Goal: Find contact information: Find contact information

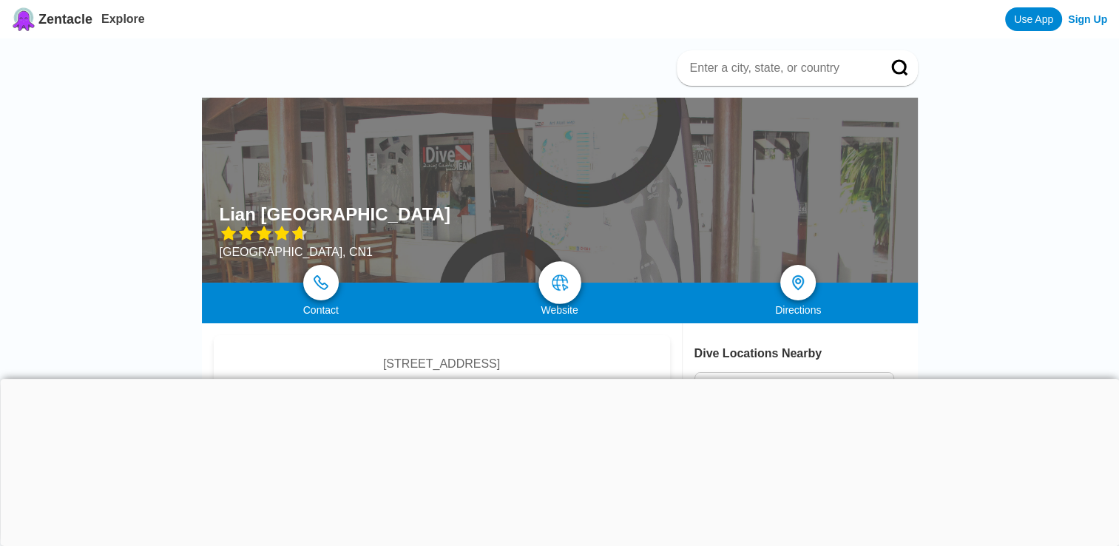
click at [565, 282] on img at bounding box center [560, 283] width 18 height 18
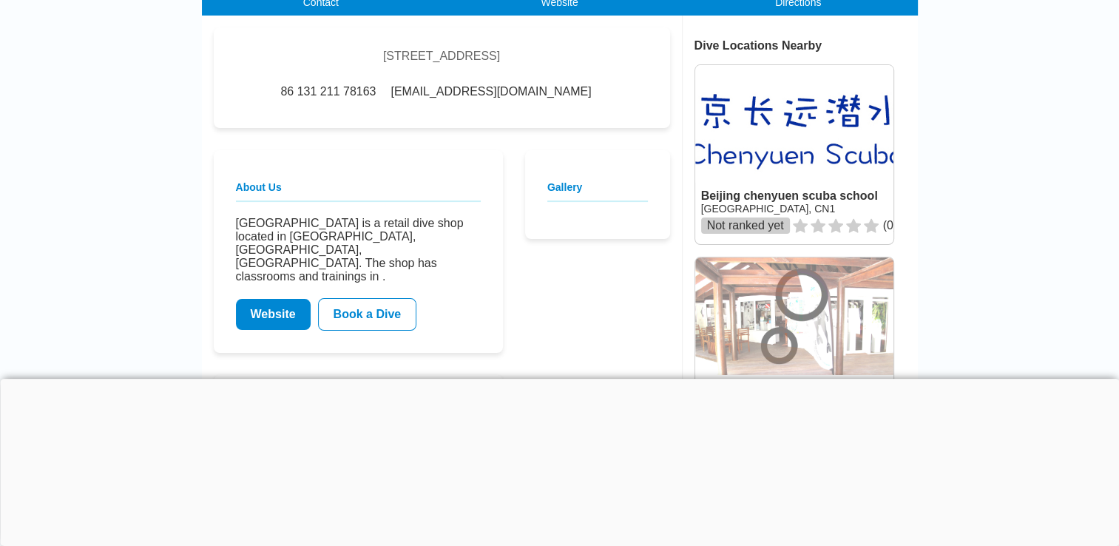
scroll to position [222, 0]
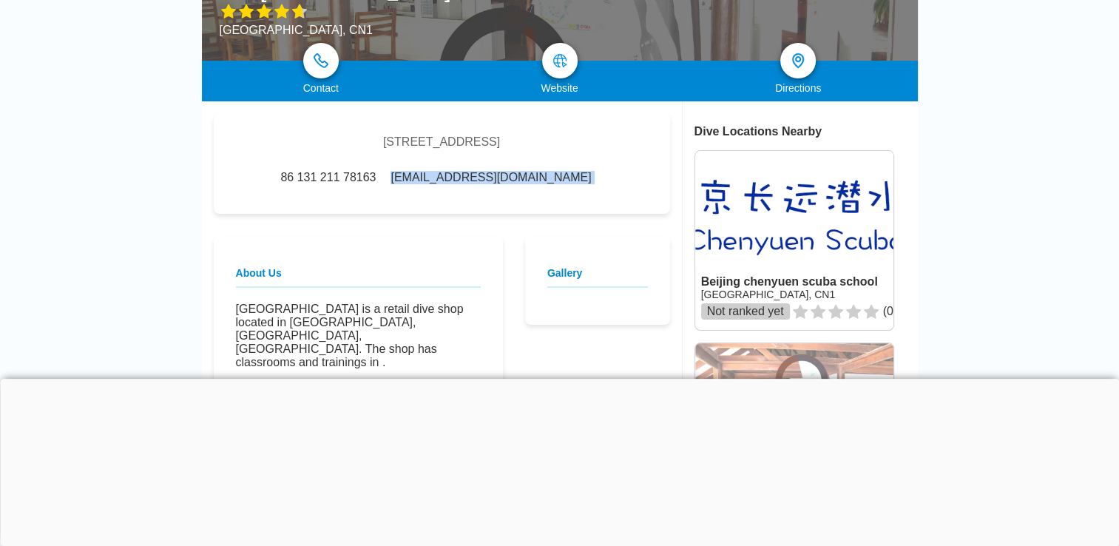
drag, startPoint x: 420, startPoint y: 195, endPoint x: 569, endPoint y: 195, distance: 148.7
click at [569, 184] on div "86 131 211 78163 risa@lianhai-holidays.com" at bounding box center [441, 177] width 329 height 13
copy div "risa@lianhai-holidays.com"
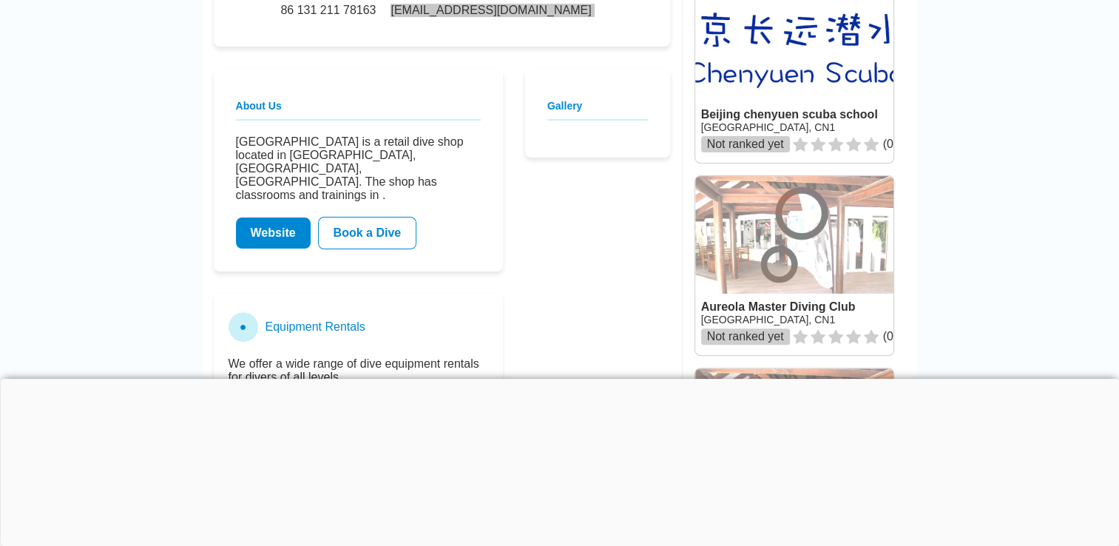
scroll to position [518, 0]
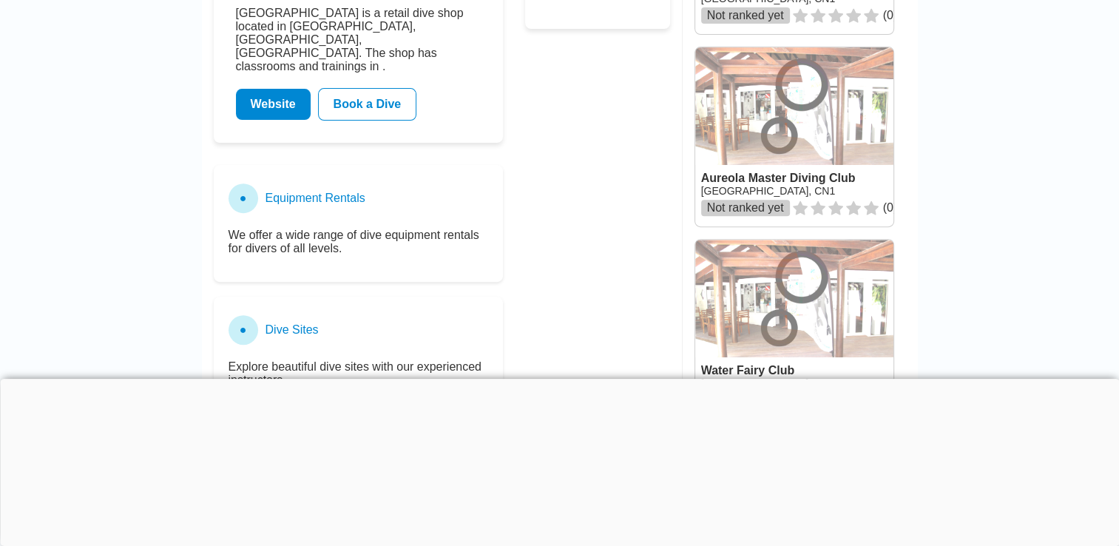
click at [286, 114] on link "Website" at bounding box center [273, 104] width 75 height 31
drag, startPoint x: 286, startPoint y: 114, endPoint x: 337, endPoint y: 147, distance: 60.9
click at [337, 143] on div "About Us Lian Hai Dive Center is a retail dive shop located in Beijing, CN1, Ch…" at bounding box center [358, 41] width 289 height 203
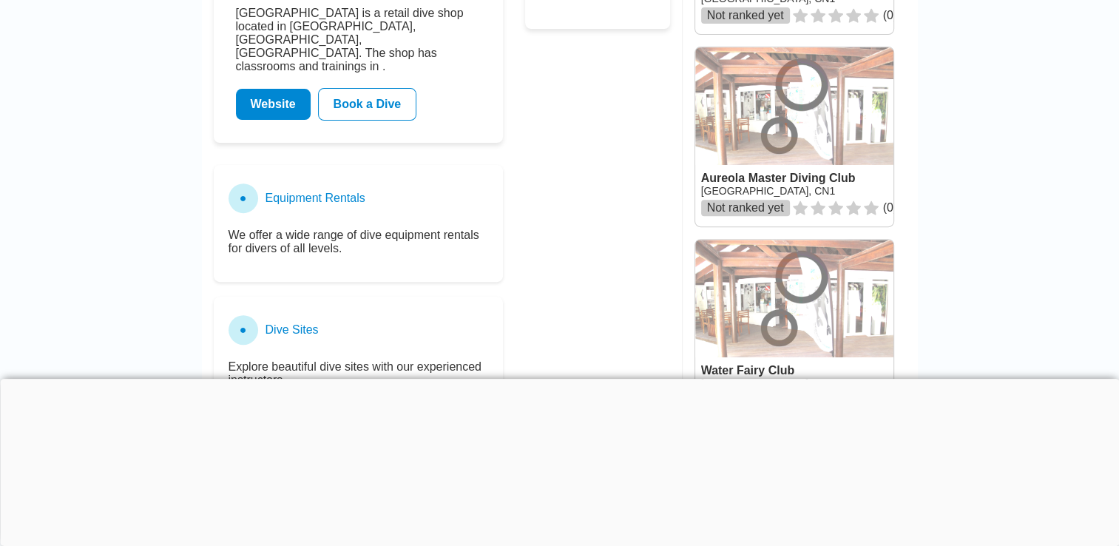
click at [262, 116] on link "Website" at bounding box center [273, 104] width 75 height 31
drag, startPoint x: 262, startPoint y: 116, endPoint x: 377, endPoint y: 160, distance: 123.4
click at [377, 160] on div "About Us Lian Hai Dive Center is a retail dive shop located in Beijing, CN1, Ch…" at bounding box center [358, 287] width 289 height 694
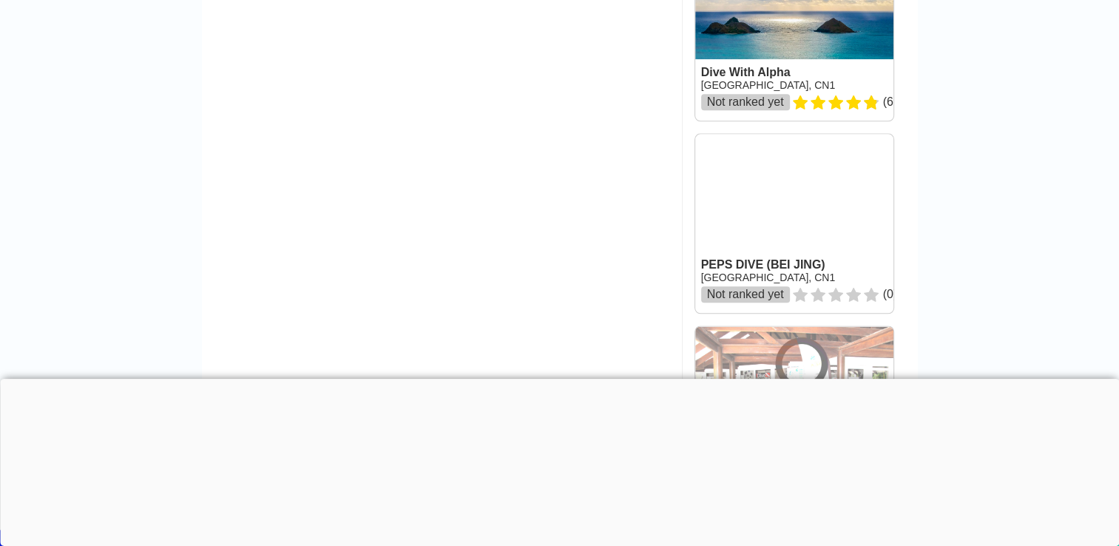
scroll to position [1924, 0]
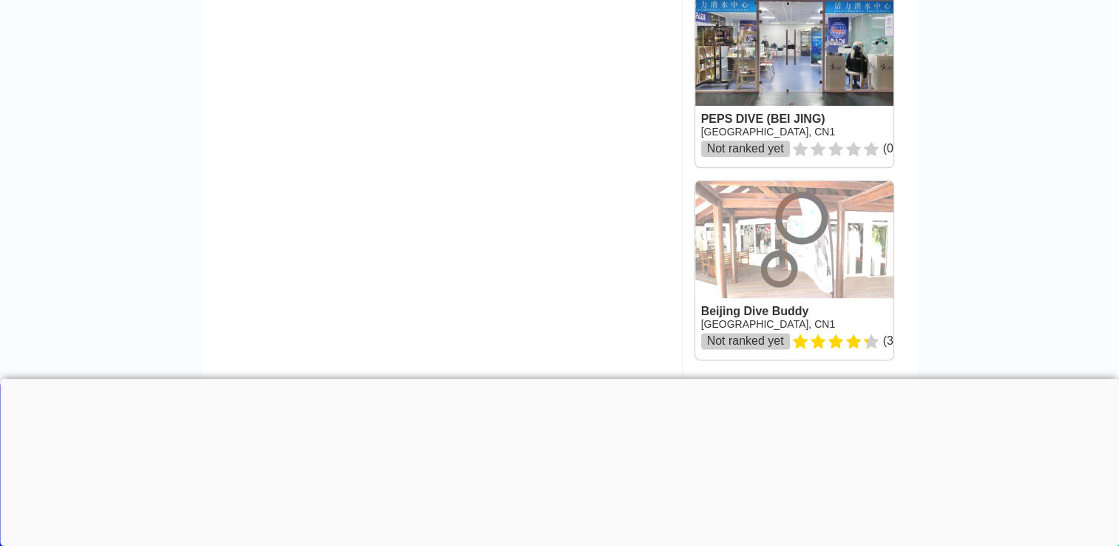
click at [555, 379] on div at bounding box center [559, 379] width 1119 height 0
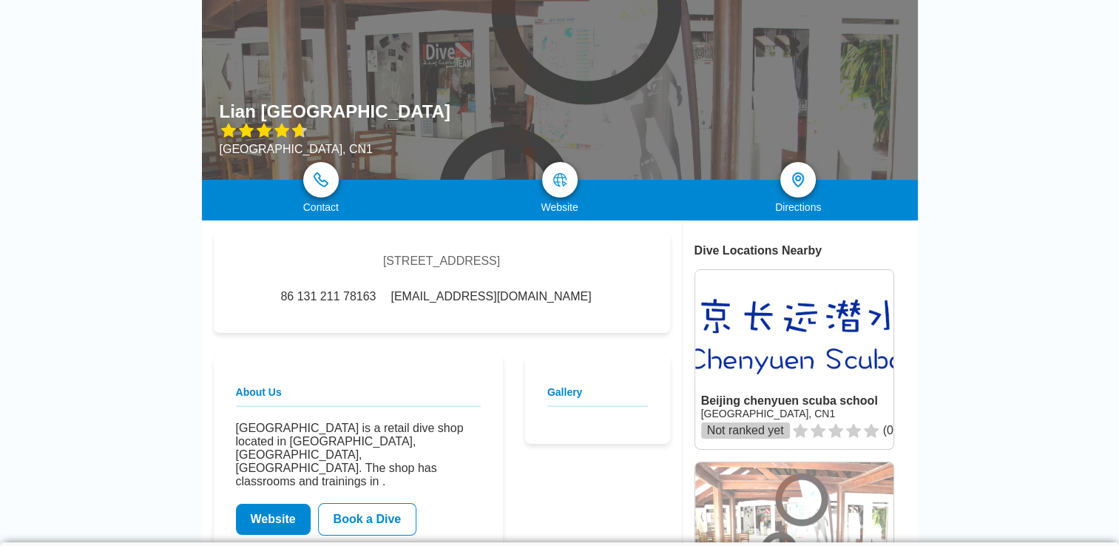
scroll to position [222, 0]
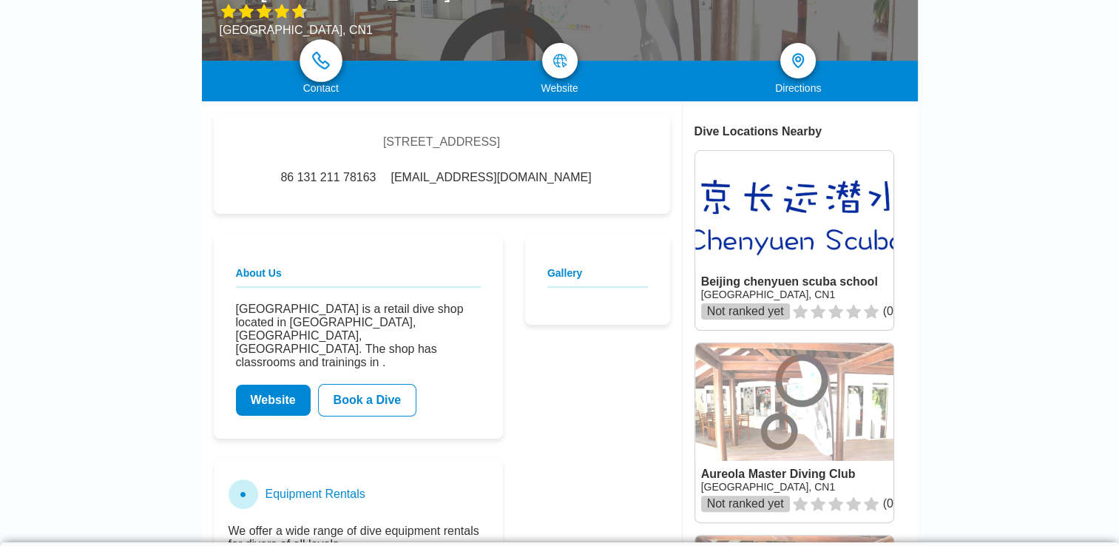
click at [317, 72] on link at bounding box center [321, 60] width 43 height 43
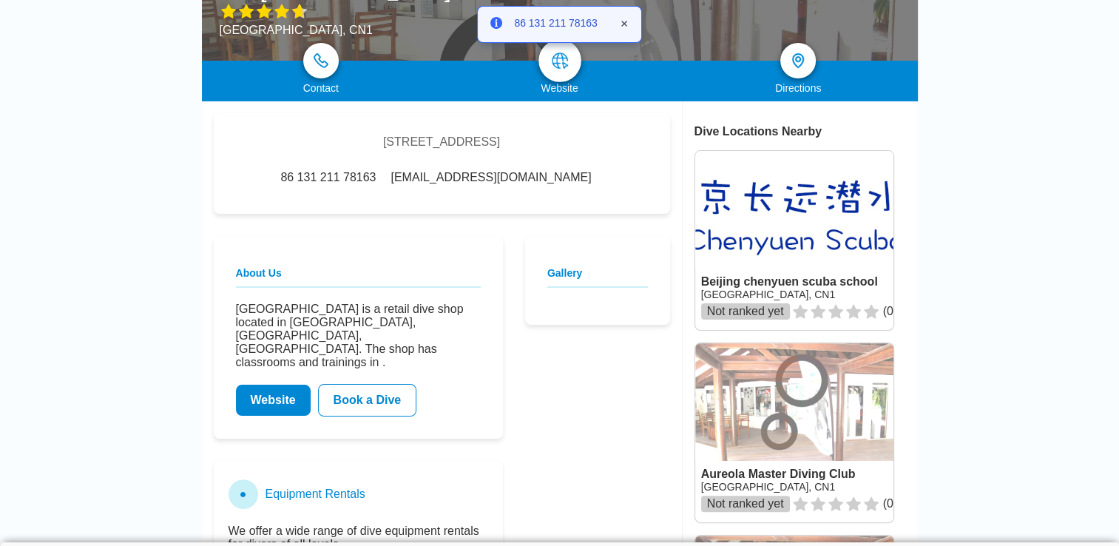
click at [553, 64] on img at bounding box center [560, 61] width 18 height 18
click at [558, 65] on img at bounding box center [560, 61] width 18 height 18
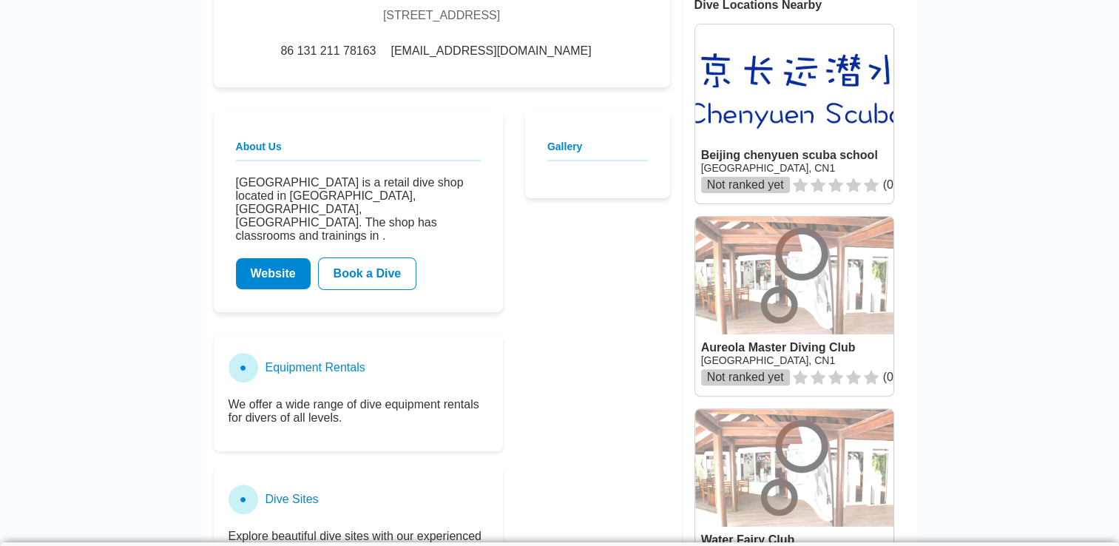
scroll to position [370, 0]
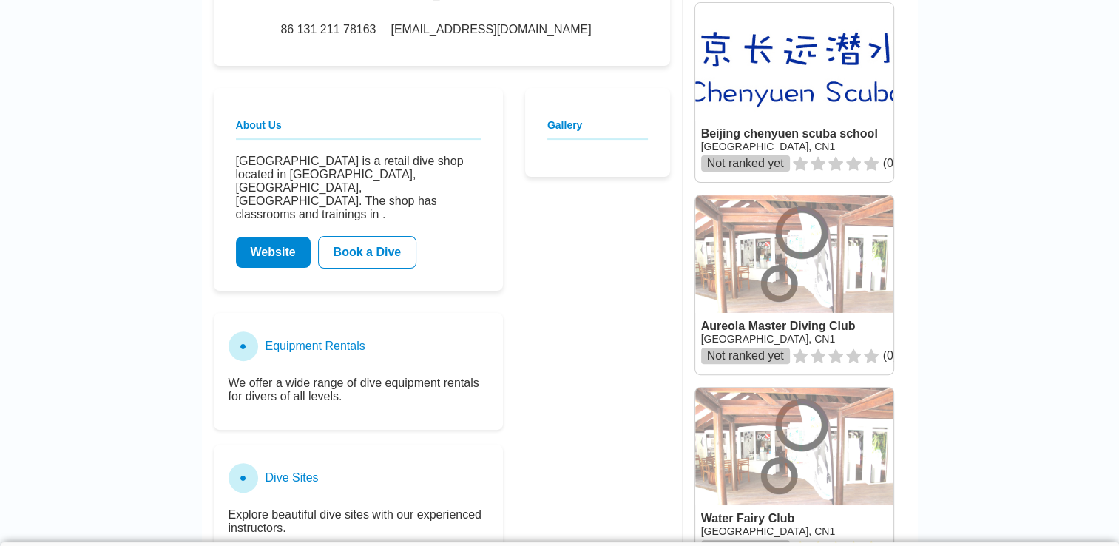
click at [268, 256] on link "Website" at bounding box center [273, 252] width 75 height 31
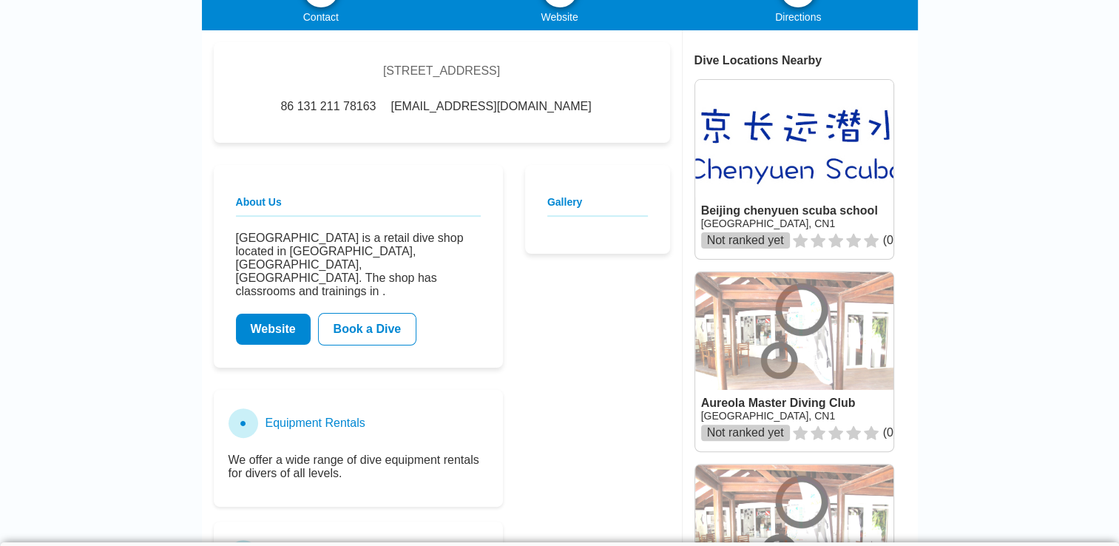
scroll to position [0, 0]
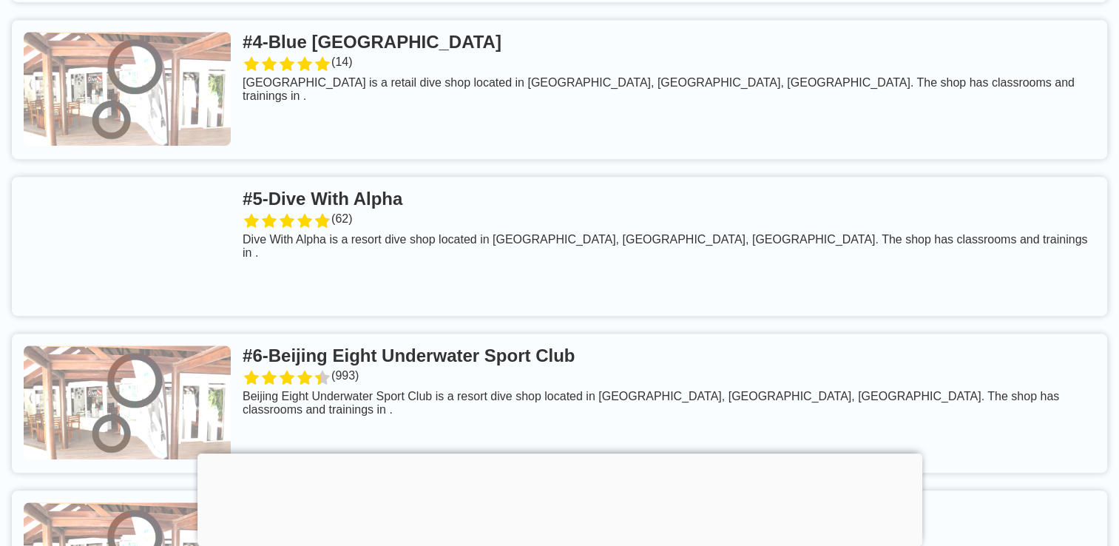
scroll to position [962, 0]
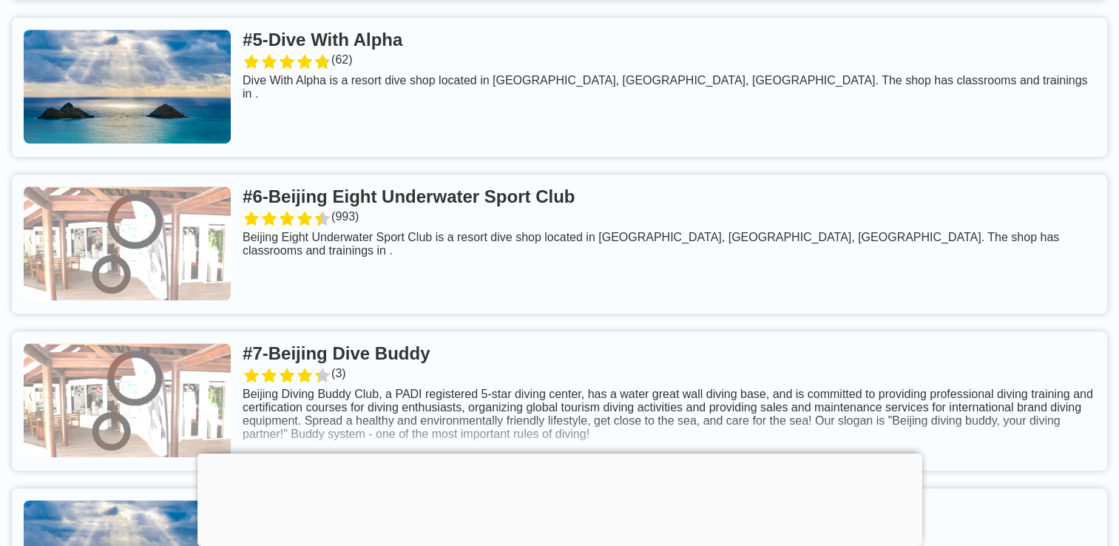
click at [311, 55] on link at bounding box center [560, 87] width 1096 height 139
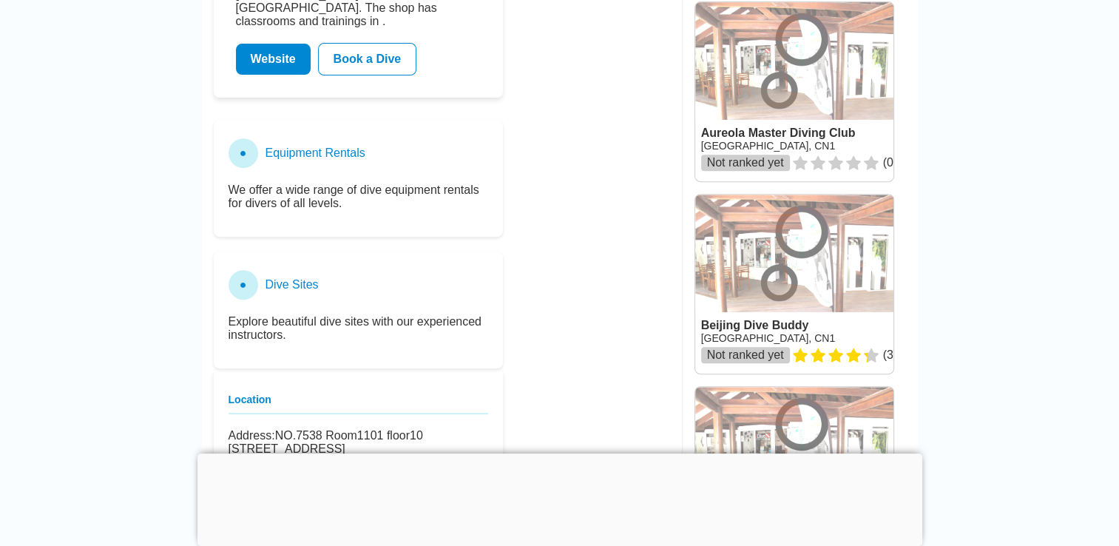
scroll to position [370, 0]
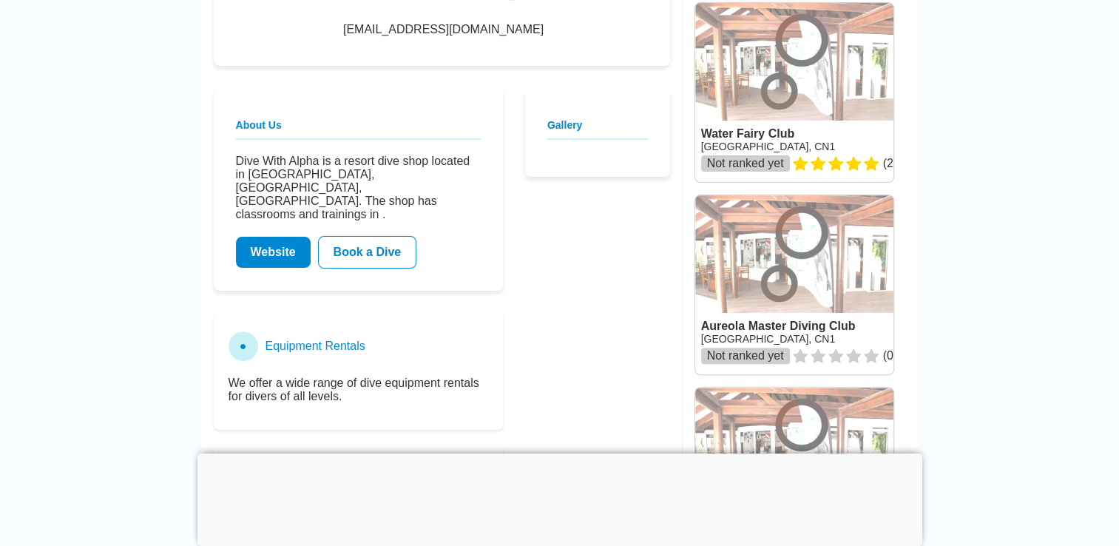
click at [552, 454] on div at bounding box center [560, 454] width 725 height 0
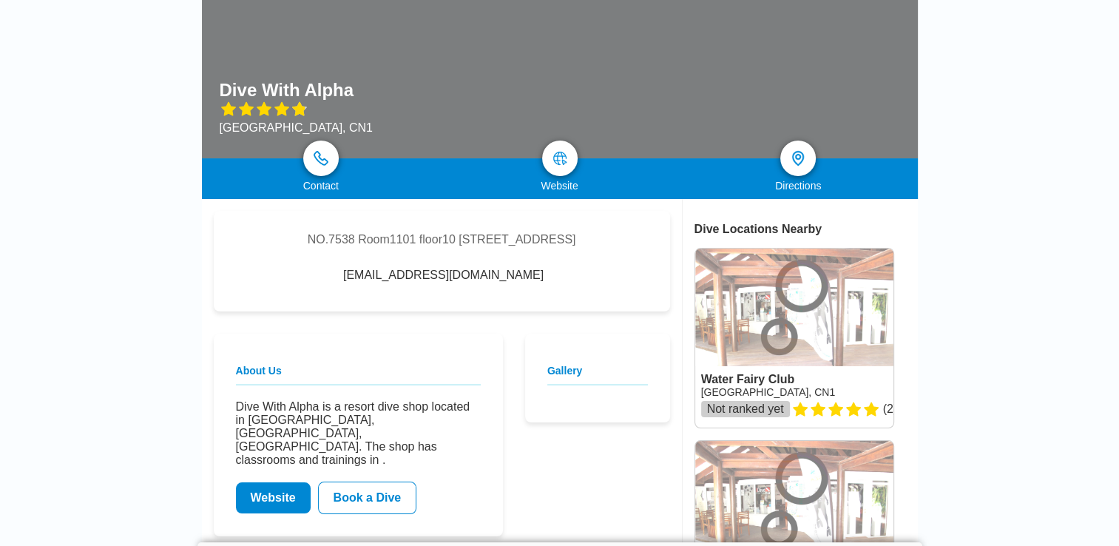
scroll to position [148, 0]
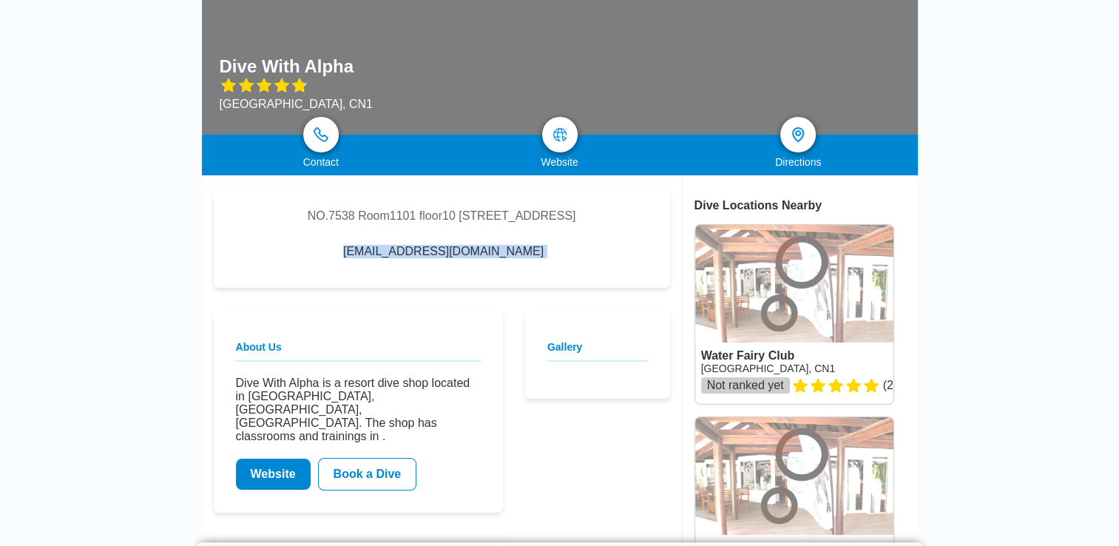
drag, startPoint x: 390, startPoint y: 271, endPoint x: 511, endPoint y: 265, distance: 121.5
click at [511, 258] on div "269415468@qq.com" at bounding box center [442, 251] width 234 height 13
copy div "269415468@qq.com"
click at [284, 484] on link "Website" at bounding box center [273, 474] width 75 height 31
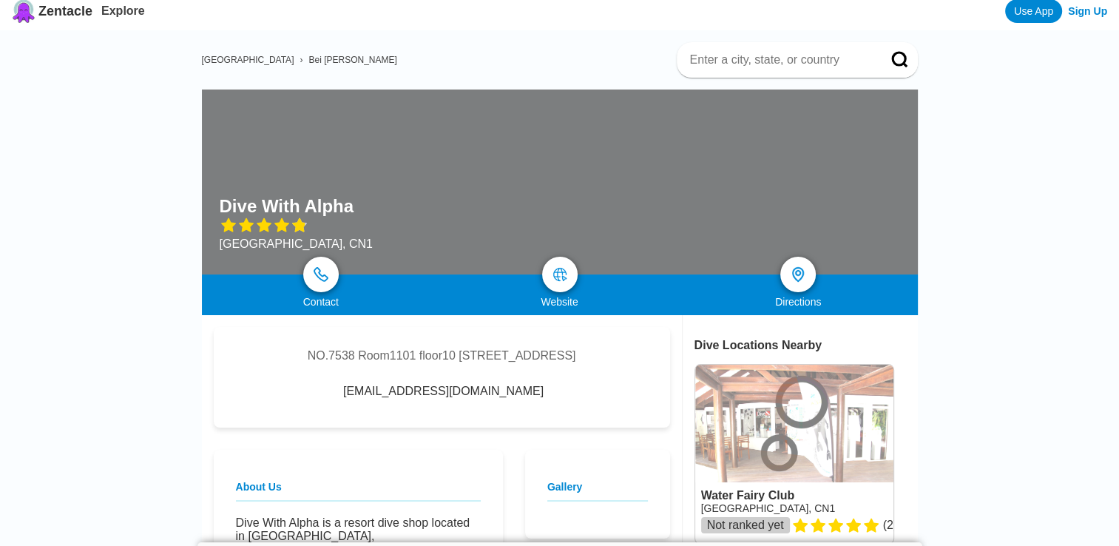
scroll to position [0, 0]
